Goal: Task Accomplishment & Management: Manage account settings

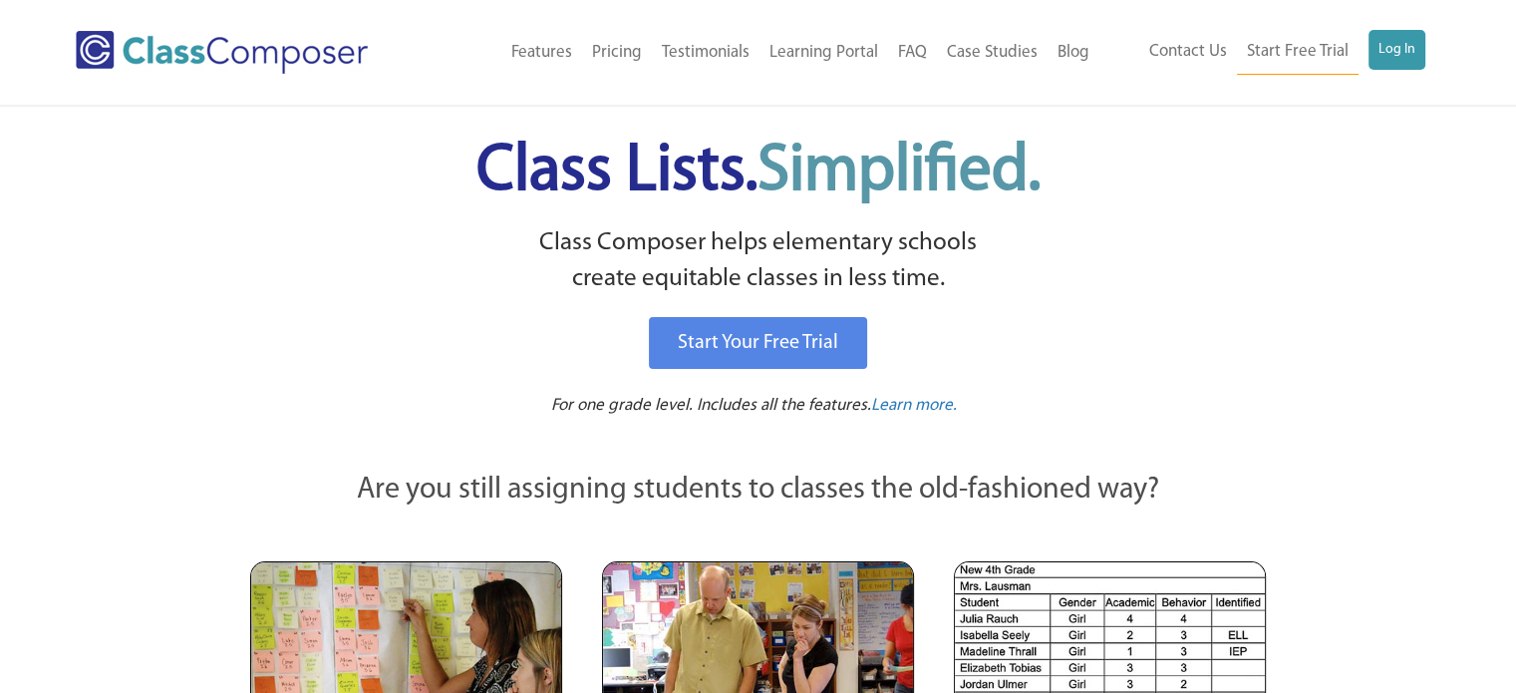
click at [1434, 55] on div "Contact Us Start Free Trial Log In" at bounding box center [1269, 52] width 341 height 45
click at [1410, 51] on link "Log In" at bounding box center [1396, 50] width 57 height 40
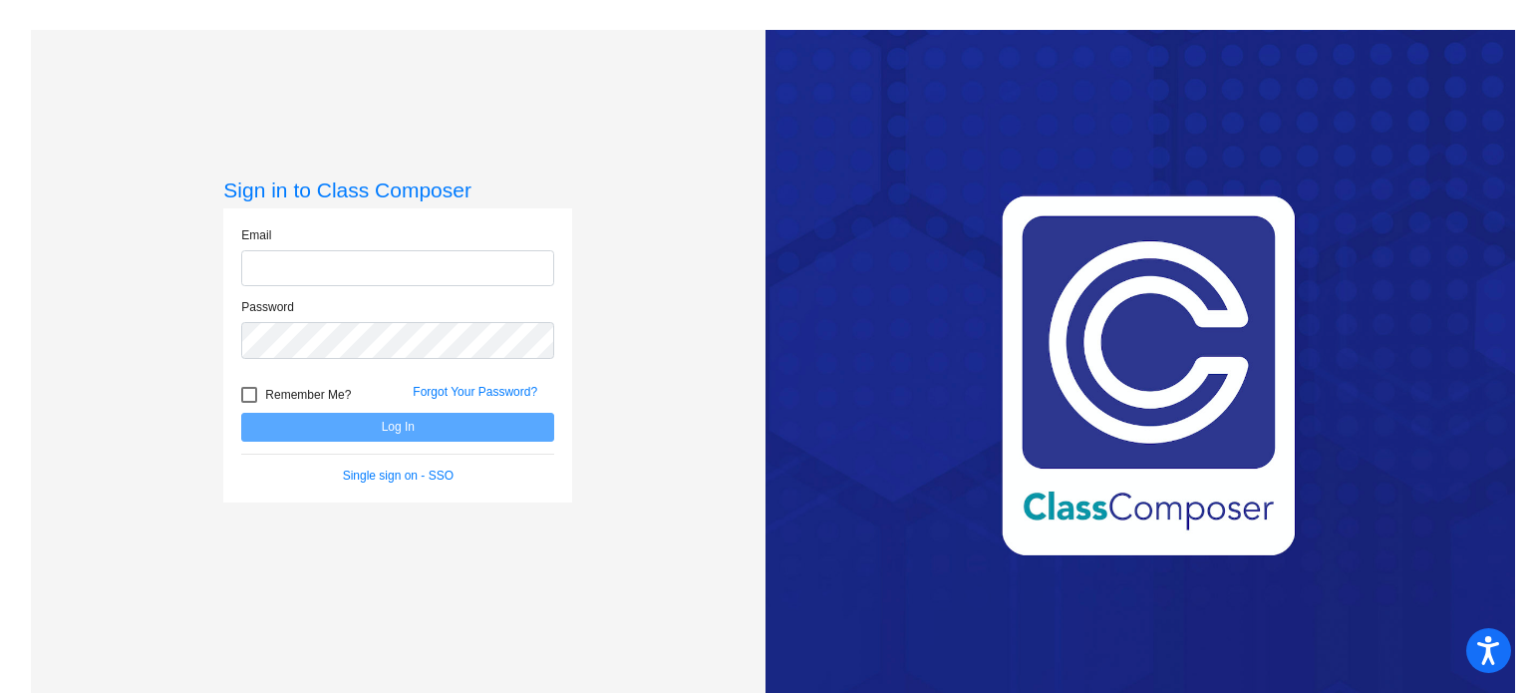
type input "[EMAIL_ADDRESS][DOMAIN_NAME]"
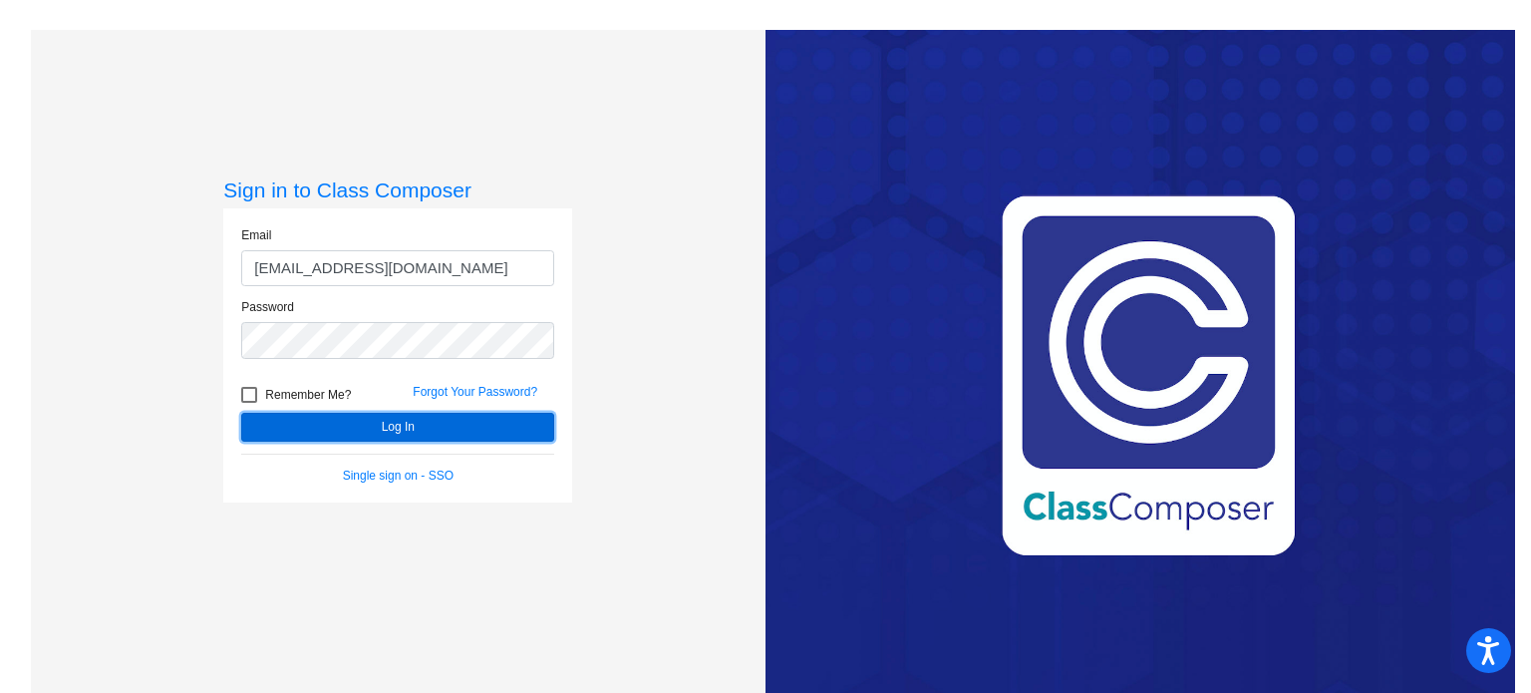
click at [346, 424] on button "Log In" at bounding box center [397, 427] width 313 height 29
